Goal: Find contact information: Obtain details needed to contact an individual or organization

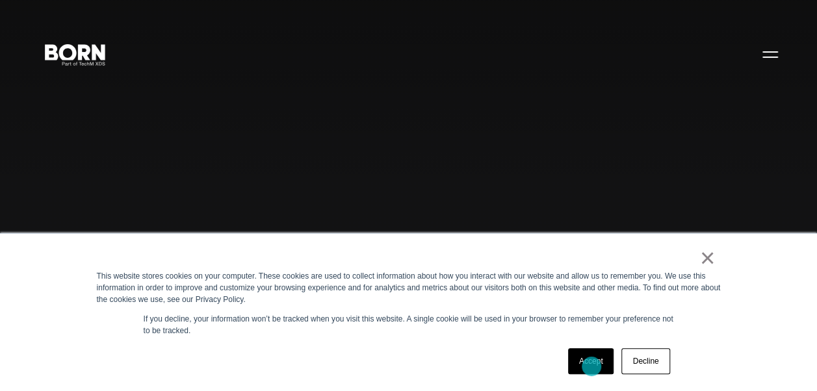
click at [592, 367] on link "Accept" at bounding box center [591, 361] width 46 height 26
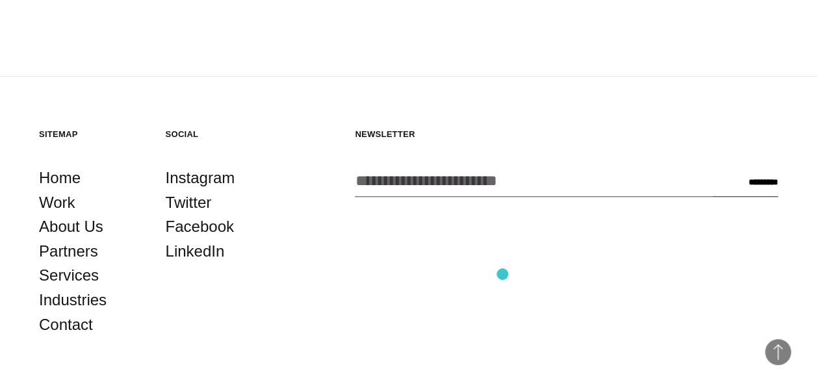
scroll to position [2926, 0]
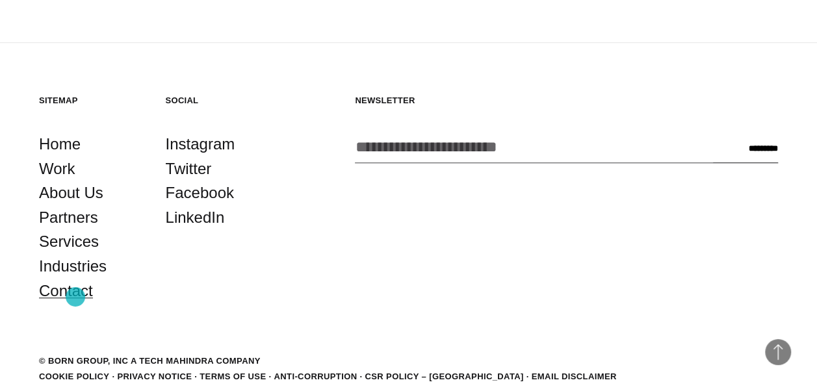
click at [75, 297] on link "Contact" at bounding box center [66, 291] width 54 height 25
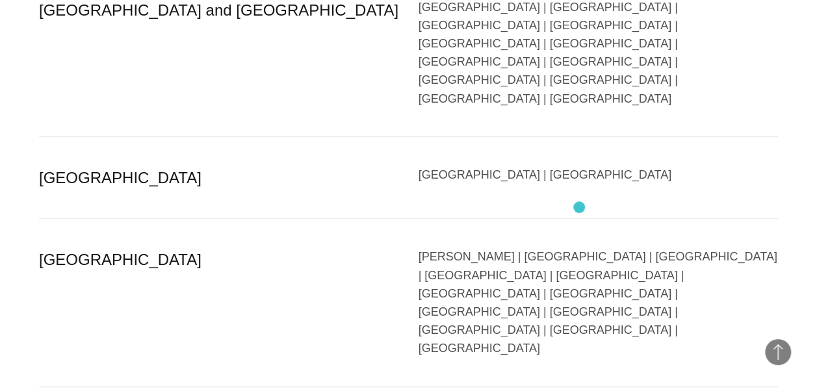
scroll to position [2666, 0]
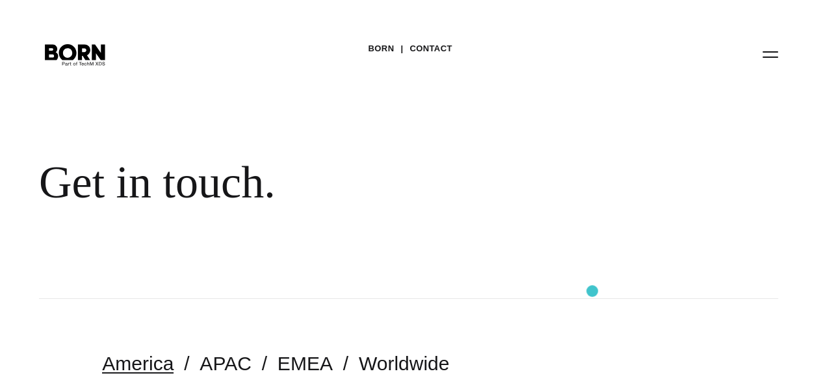
scroll to position [0, 0]
